Goal: Information Seeking & Learning: Learn about a topic

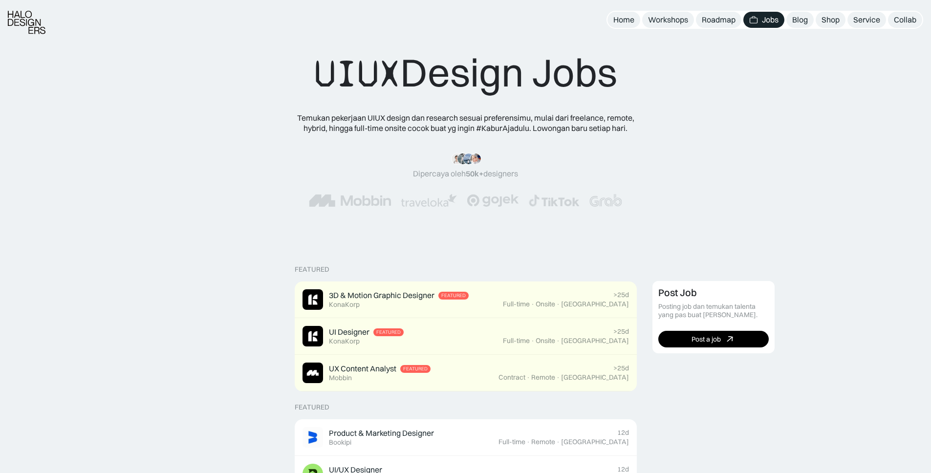
scroll to position [159, 0]
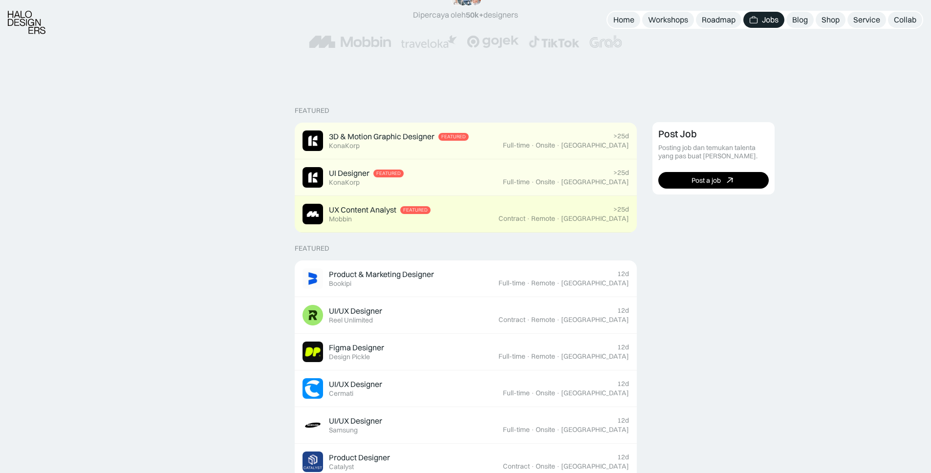
click at [373, 210] on div "UX Content Analyst" at bounding box center [362, 210] width 67 height 10
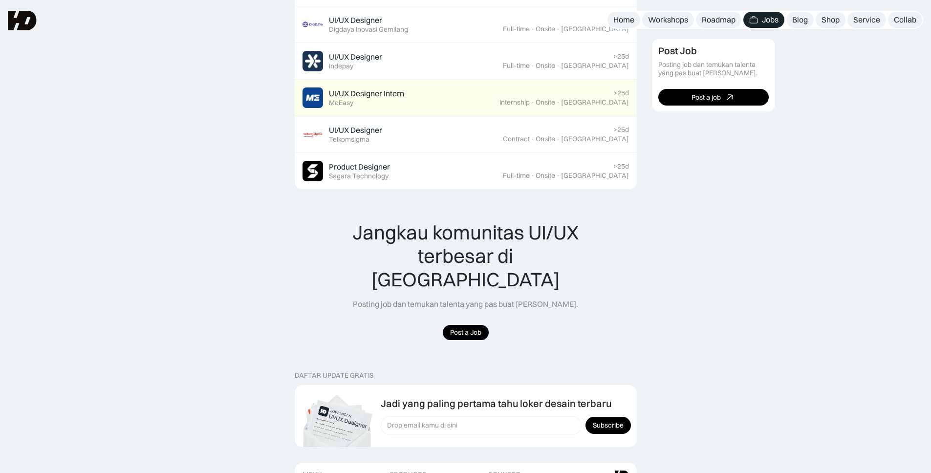
scroll to position [403, 0]
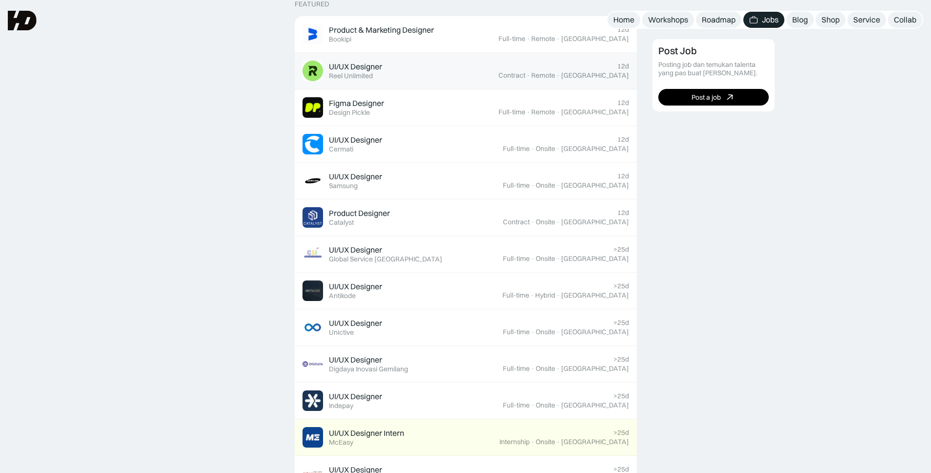
click at [488, 71] on div "UI/UX Designer Featured Reel Unlimited" at bounding box center [401, 71] width 196 height 21
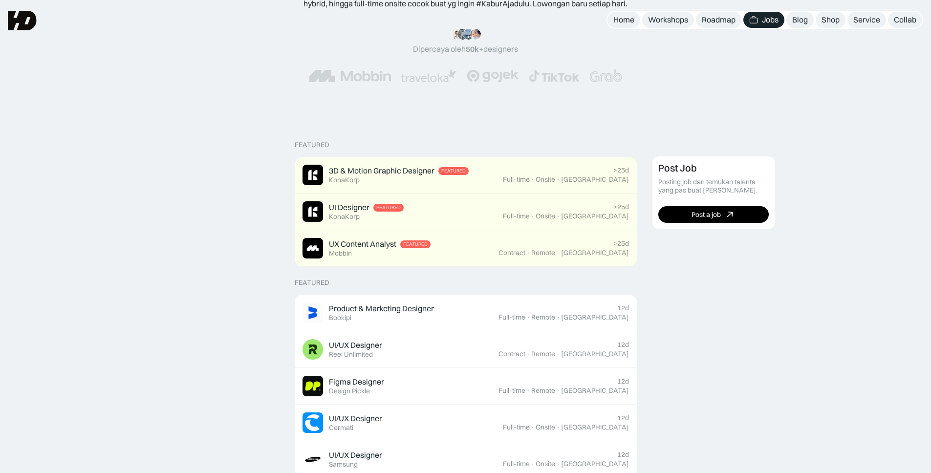
scroll to position [0, 0]
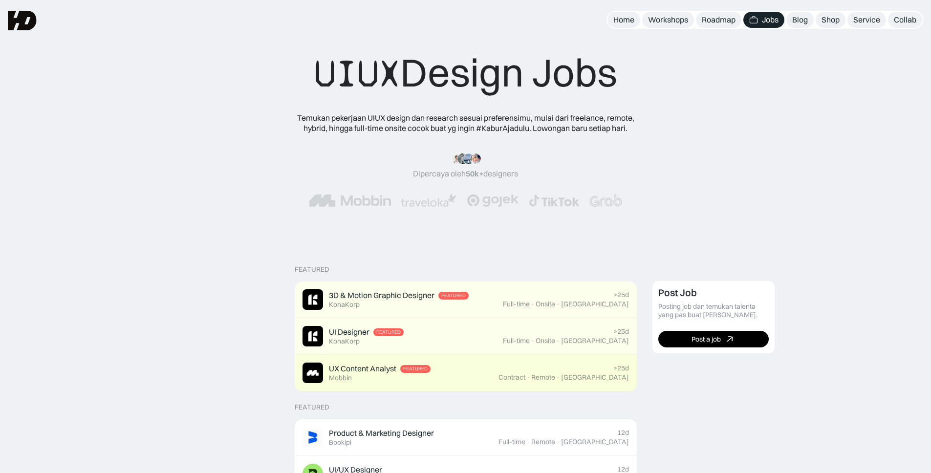
click at [374, 379] on div "UX Content Analyst Featured Mobbin" at bounding box center [380, 373] width 102 height 19
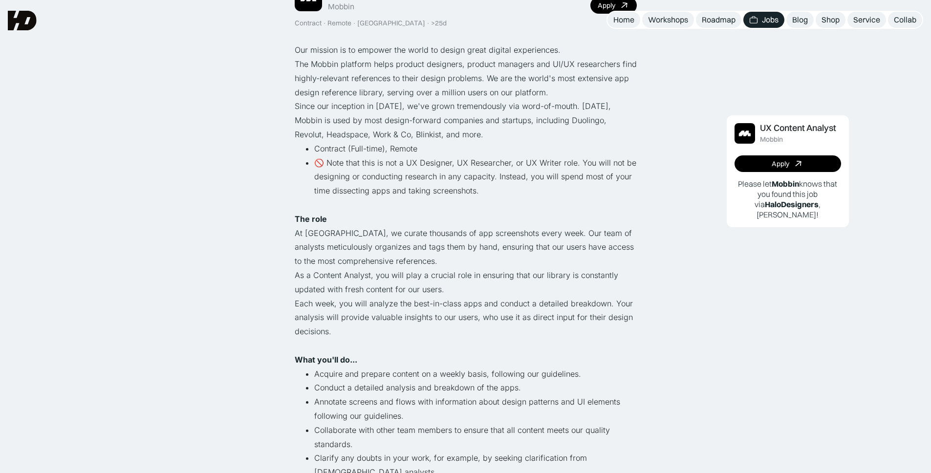
scroll to position [93, 0]
click at [324, 249] on p "At [GEOGRAPHIC_DATA], we curate thousands of app screenshots every week. Our te…" at bounding box center [466, 248] width 342 height 42
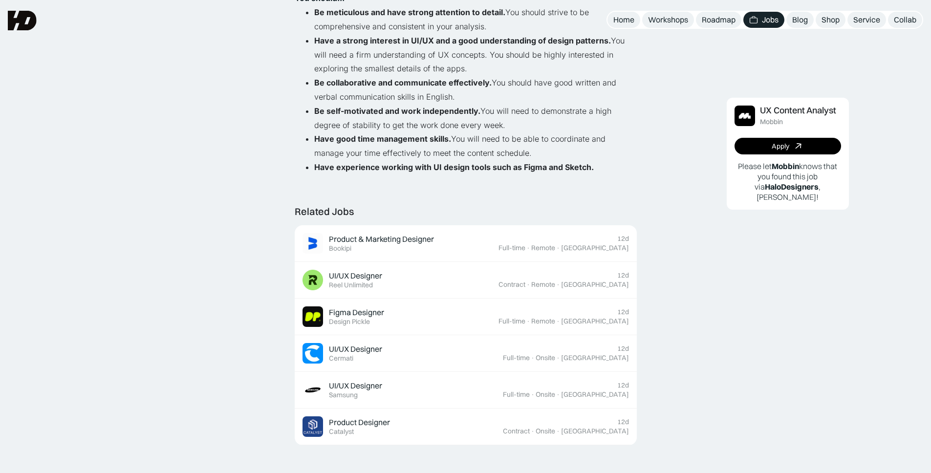
scroll to position [0, 0]
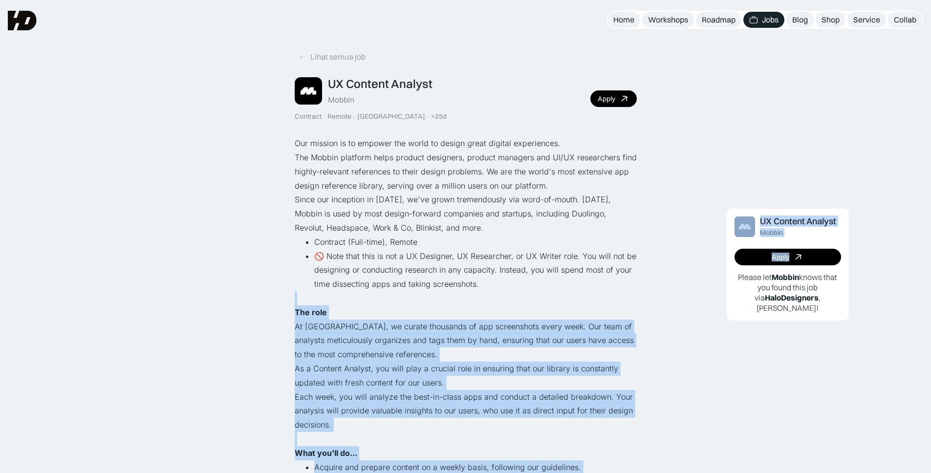
drag, startPoint x: 645, startPoint y: 265, endPoint x: 636, endPoint y: 281, distance: 17.9
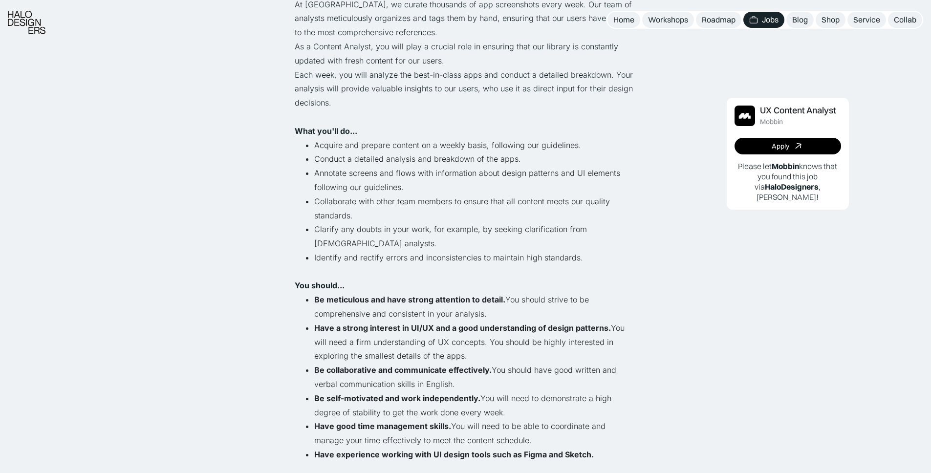
scroll to position [618, 0]
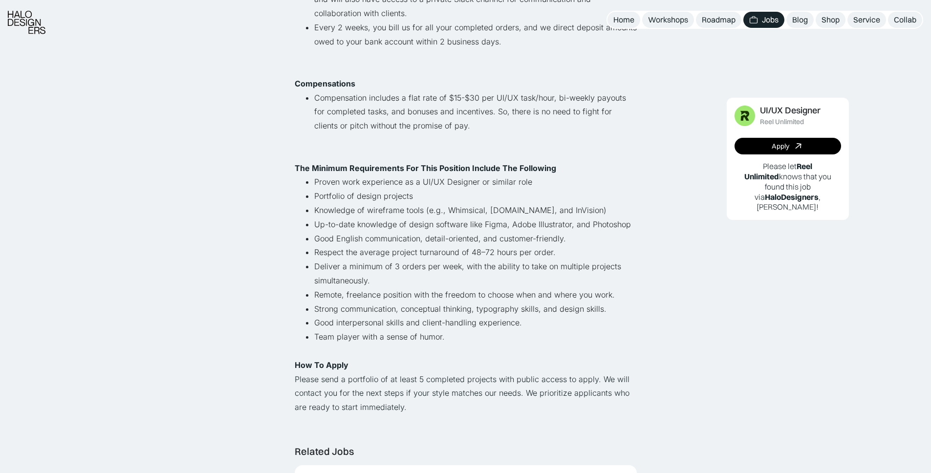
scroll to position [667, 0]
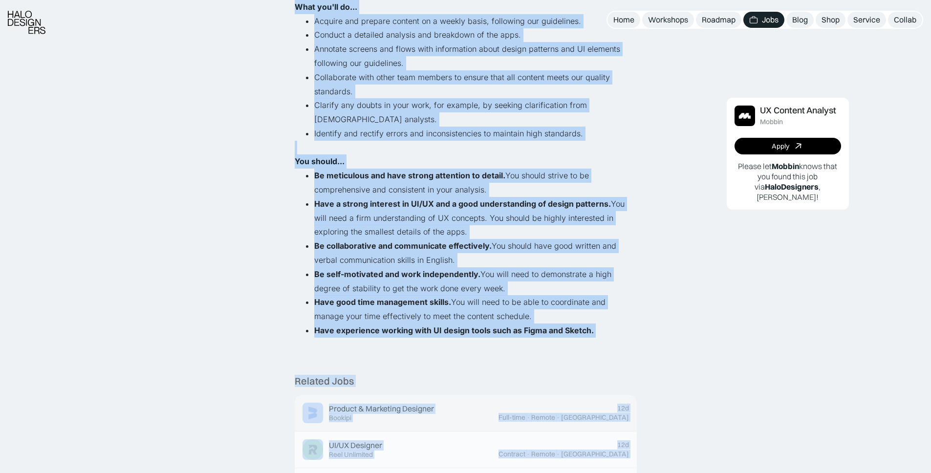
scroll to position [450, 0]
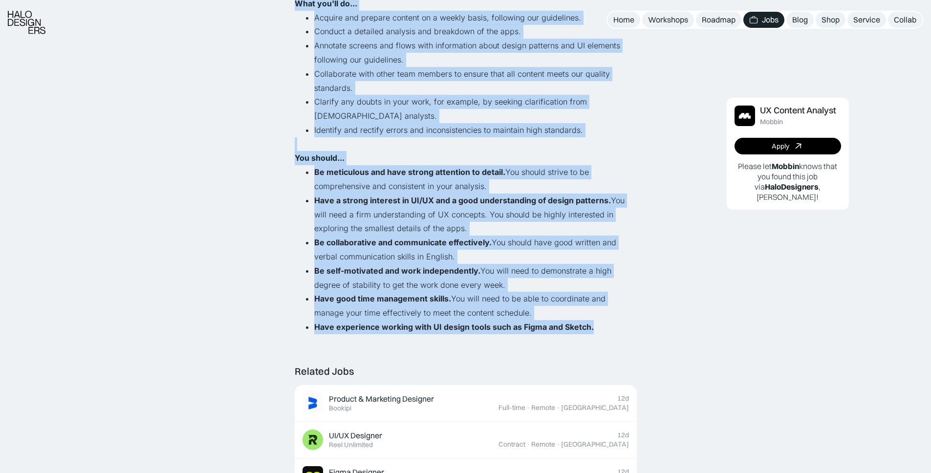
drag, startPoint x: 300, startPoint y: 159, endPoint x: 622, endPoint y: 313, distance: 357.0
click at [622, 313] on div "Lihat semua job UX Content Analyst Mobbin Contract · Remote · Indonesia · >25d …" at bounding box center [465, 314] width 931 height 1529
copy div "Our mission is to empower the world to design great digital experiences. The Mo…"
